Goal: Find specific page/section: Find specific page/section

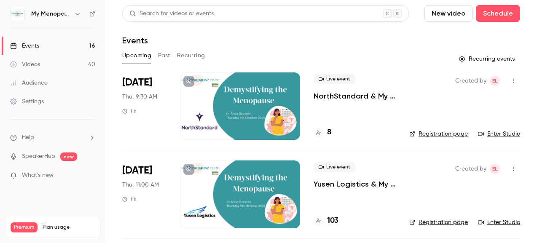
click at [245, 104] on div at bounding box center [240, 105] width 120 height 67
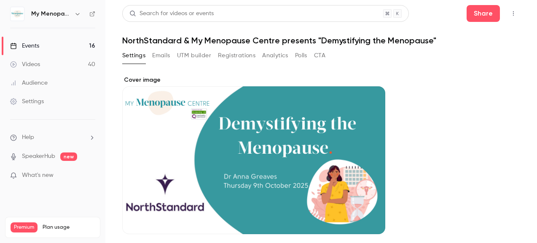
click at [512, 13] on icon "button" at bounding box center [513, 14] width 7 height 6
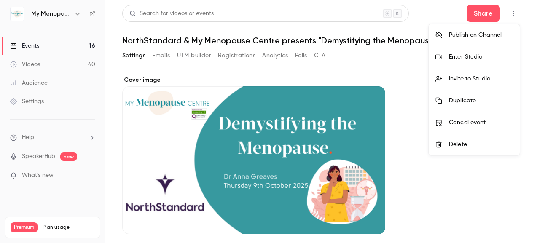
click at [459, 55] on div "Enter Studio" at bounding box center [481, 57] width 64 height 8
